Goal: Check status: Check status

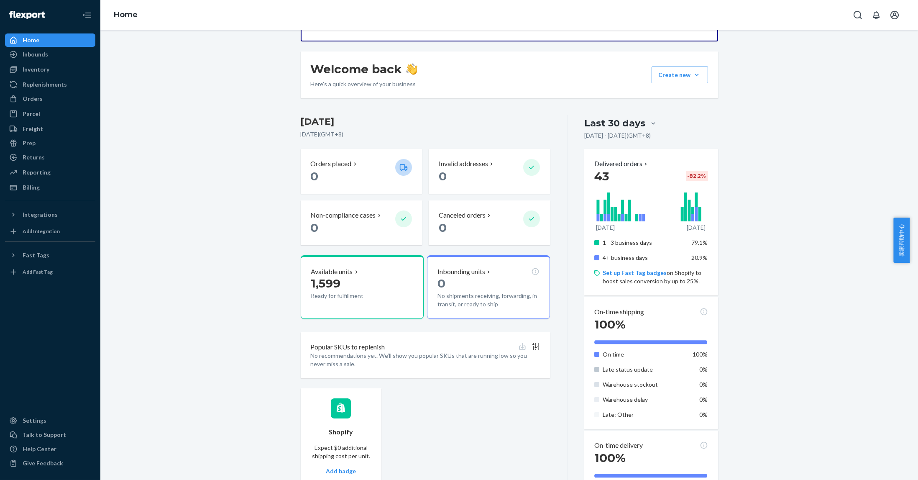
scroll to position [111, 0]
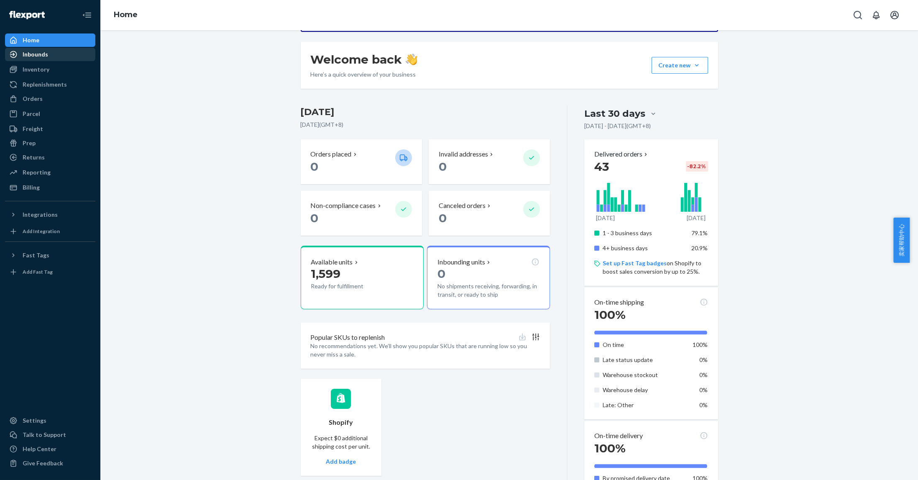
click at [38, 52] on div "Inbounds" at bounding box center [36, 54] width 26 height 8
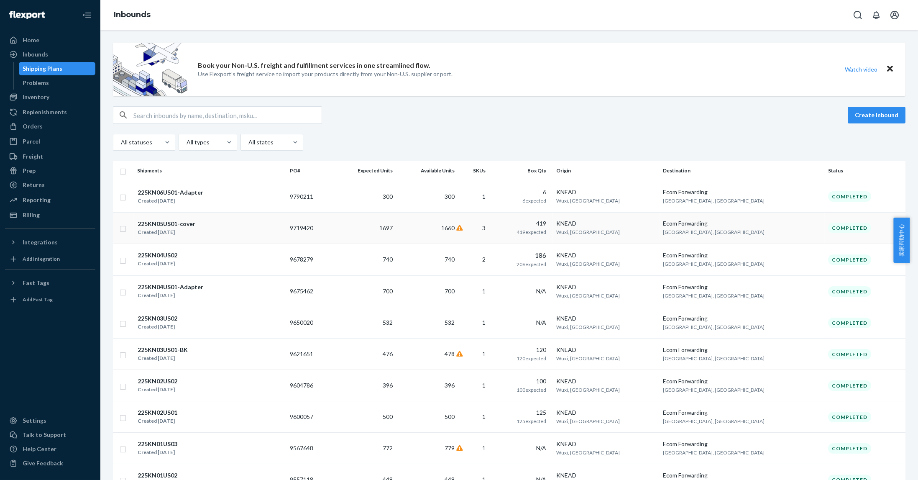
click at [163, 220] on div "225KN05US01-cover" at bounding box center [167, 224] width 58 height 8
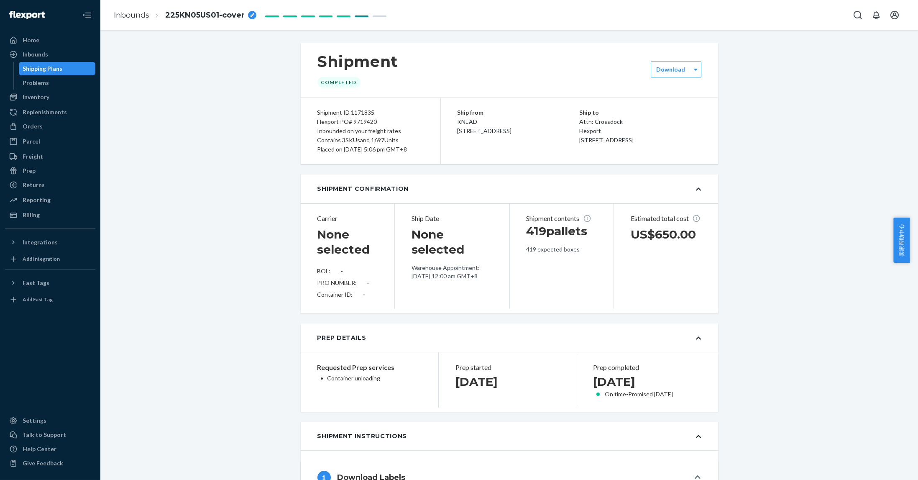
click at [359, 120] on div "Flexport PO# 9719420" at bounding box center [370, 121] width 106 height 9
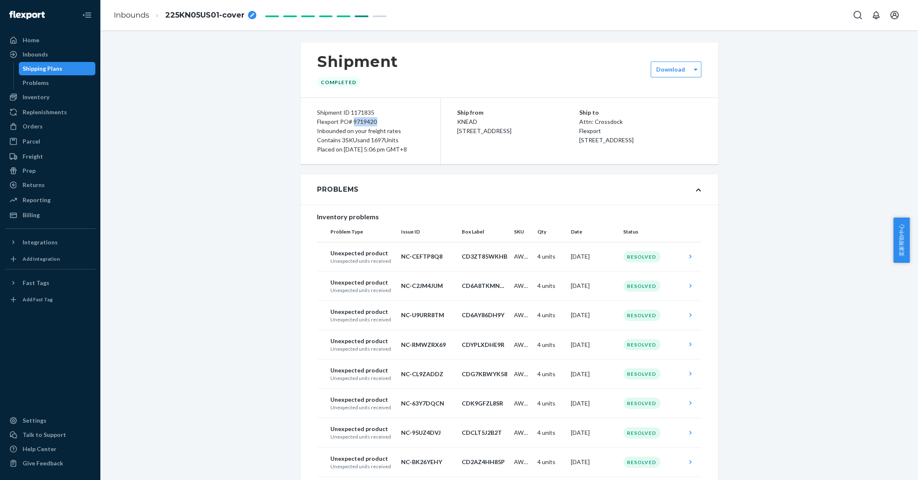
copy div "9719420"
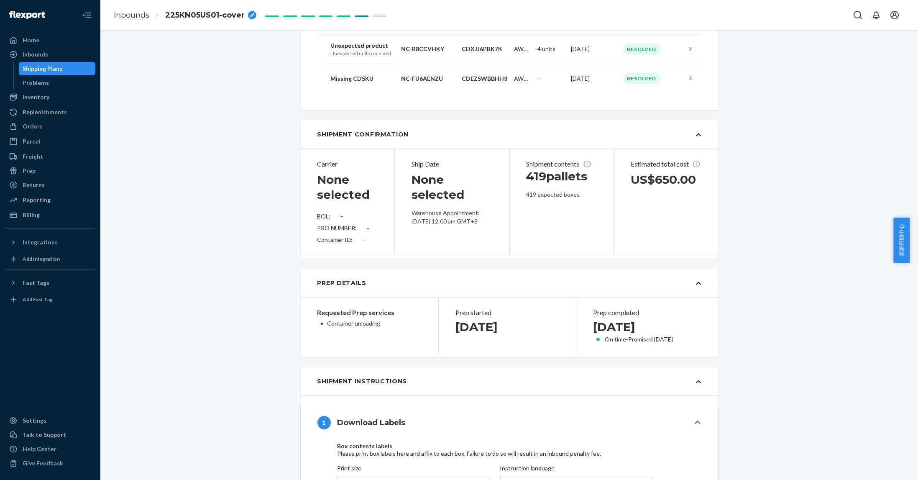
scroll to position [502, 0]
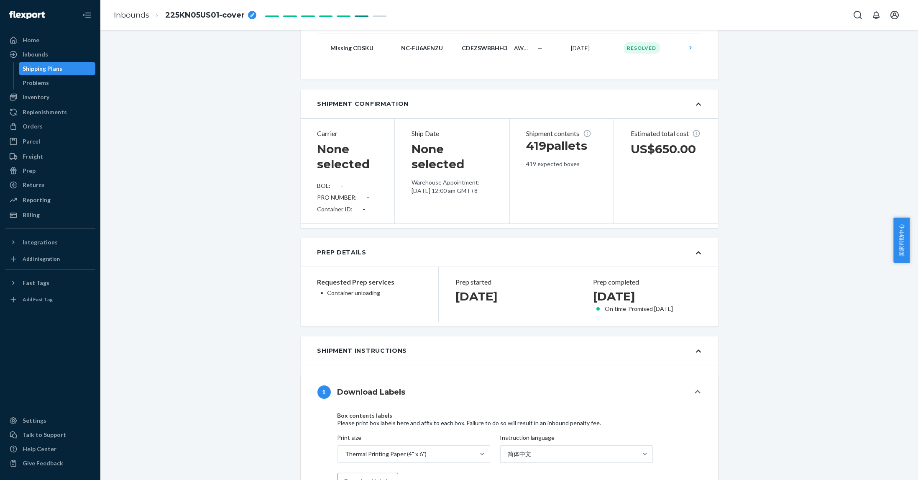
click at [197, 81] on div "Shipment Completed Download Shipment ID 1171835 Flexport PO# 9719420 Inbounded …" at bounding box center [509, 437] width 805 height 1792
click at [181, 165] on div "Shipment Completed Download Shipment ID 1171835 Flexport PO# 9719420 Inbounded …" at bounding box center [509, 437] width 805 height 1792
click at [862, 179] on div "Shipment Completed Download Shipment ID 1171835 Flexport PO# 9719420 Inbounded …" at bounding box center [509, 437] width 805 height 1792
click at [173, 71] on div "Shipment Completed Download Shipment ID 1171835 Flexport PO# 9719420 Inbounded …" at bounding box center [509, 437] width 805 height 1792
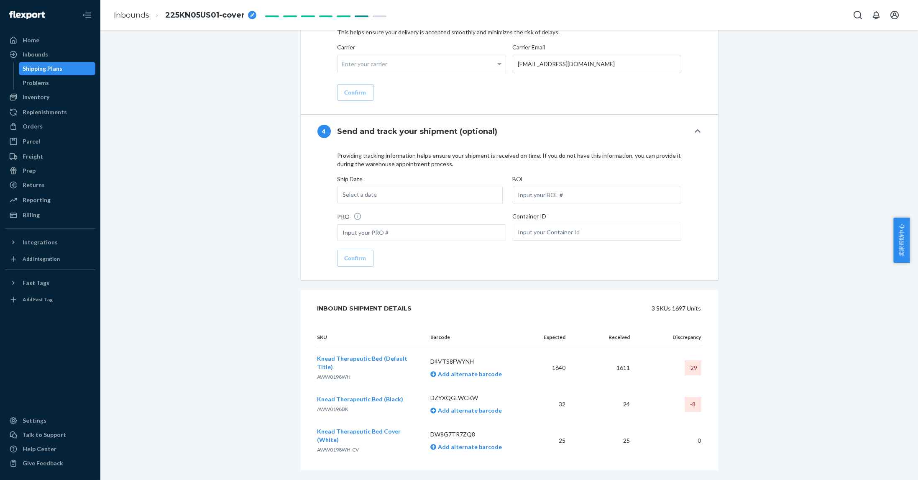
scroll to position [1342, 0]
